Goal: Understand process/instructions

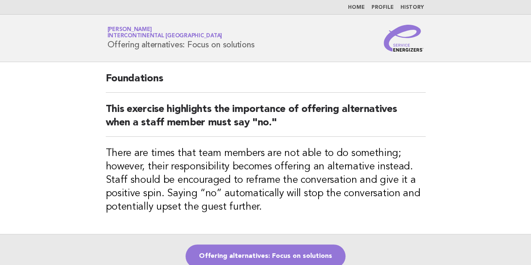
drag, startPoint x: 110, startPoint y: 46, endPoint x: 259, endPoint y: 50, distance: 149.0
click at [259, 50] on div "Service Energizers Akhilesh Sah InterContinental Doha Beach & Spa Offering alte…" at bounding box center [266, 38] width 340 height 27
copy h1 "Offering alternatives: Focus on solutions"
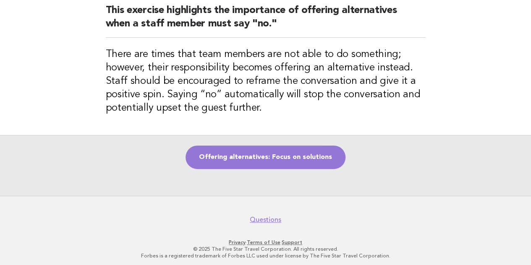
scroll to position [60, 0]
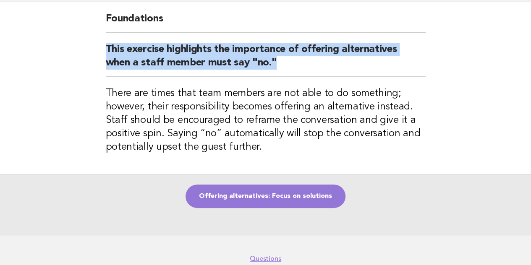
drag, startPoint x: 106, startPoint y: 47, endPoint x: 274, endPoint y: 68, distance: 169.8
click at [274, 68] on h2 "This exercise highlights the importance of offering alternatives when a staff m…" at bounding box center [266, 60] width 320 height 34
copy h2 "This exercise highlights the importance of offering alternatives when a staff m…"
click at [297, 191] on link "Offering alternatives: Focus on solutions" at bounding box center [265, 196] width 160 height 23
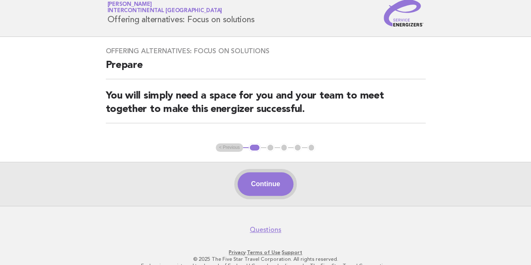
scroll to position [38, 0]
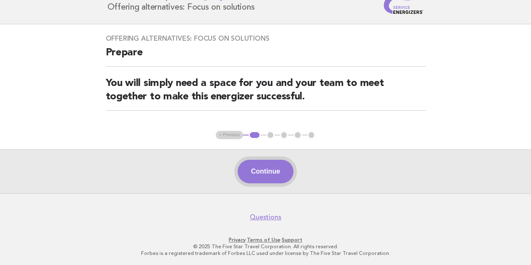
click at [264, 171] on button "Continue" at bounding box center [265, 171] width 56 height 23
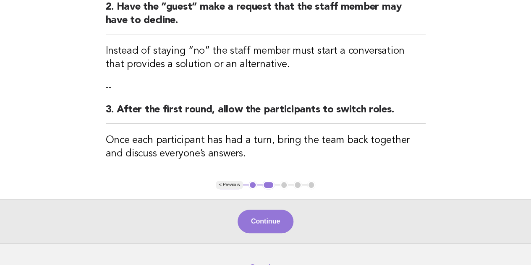
scroll to position [253, 0]
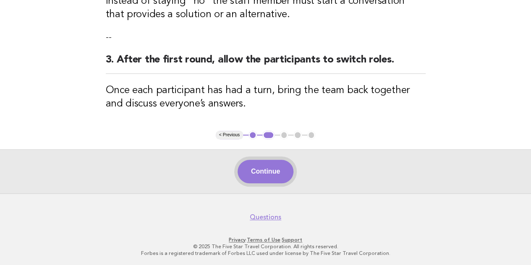
click at [268, 171] on button "Continue" at bounding box center [265, 171] width 56 height 23
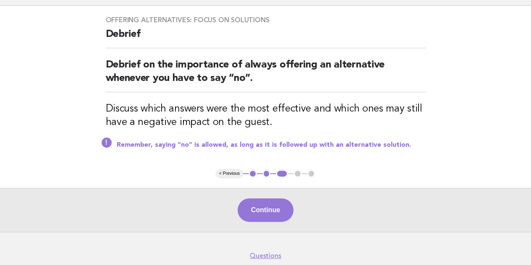
scroll to position [95, 0]
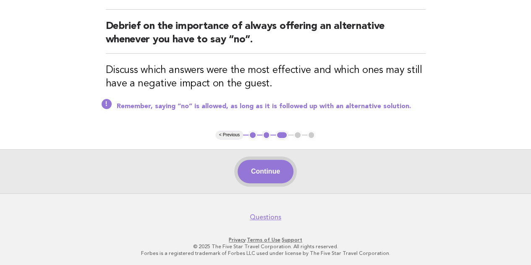
click at [287, 175] on button "Continue" at bounding box center [265, 171] width 56 height 23
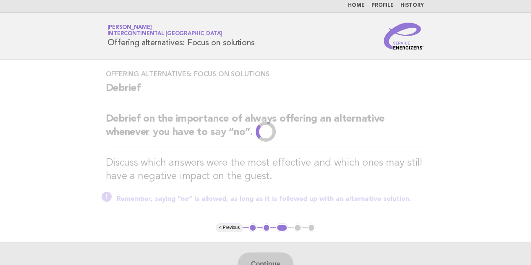
scroll to position [0, 0]
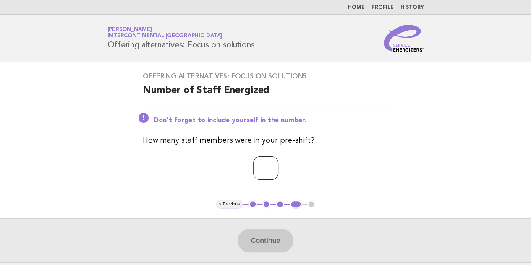
type input "*"
click at [278, 168] on input "*" at bounding box center [265, 167] width 25 height 23
click at [262, 169] on input "*" at bounding box center [265, 167] width 25 height 23
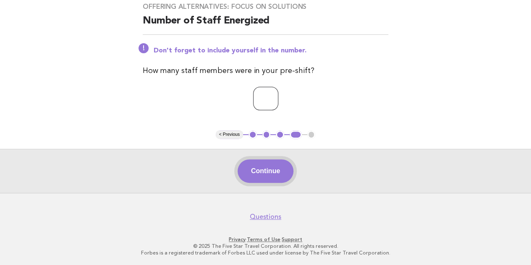
type input "*"
click at [271, 174] on button "Continue" at bounding box center [265, 170] width 56 height 23
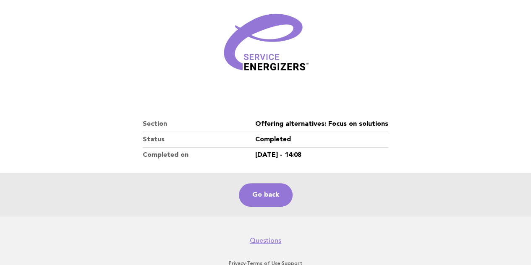
scroll to position [126, 0]
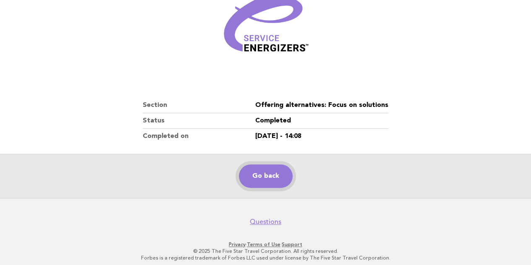
click at [272, 166] on link "Go back" at bounding box center [266, 175] width 54 height 23
